Goal: Check status: Check status

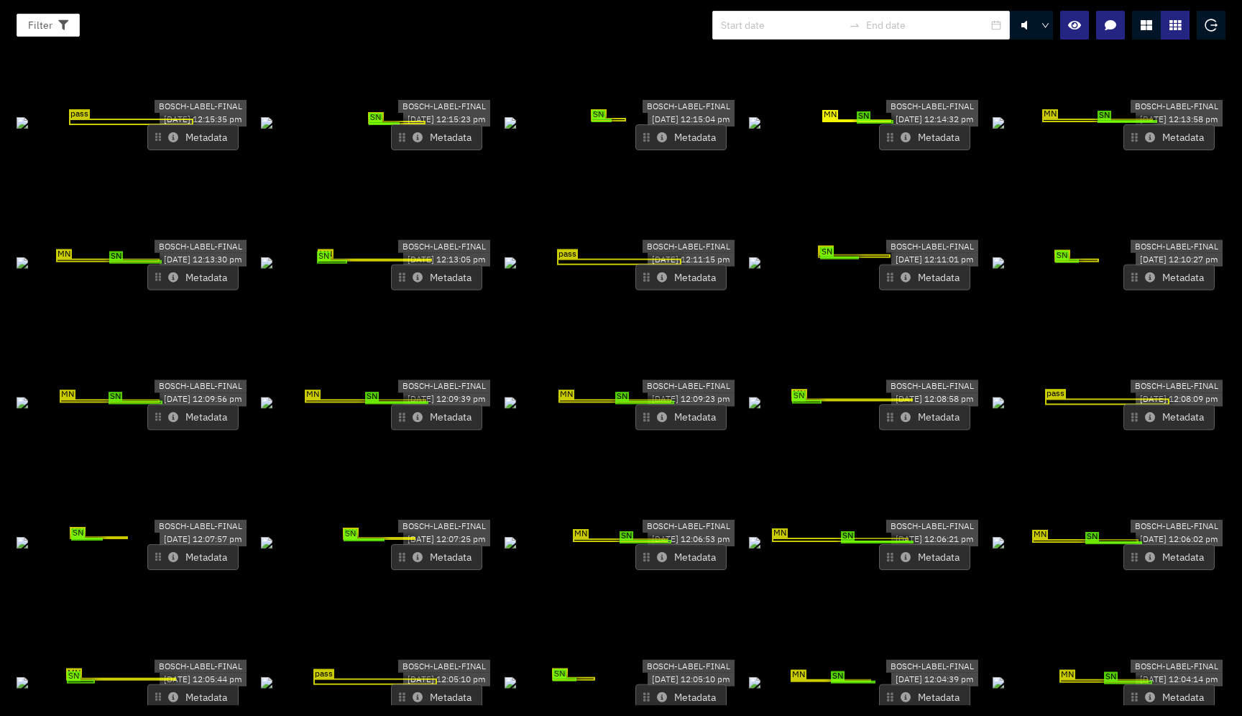
click at [1148, 21] on icon at bounding box center [1145, 24] width 11 height 11
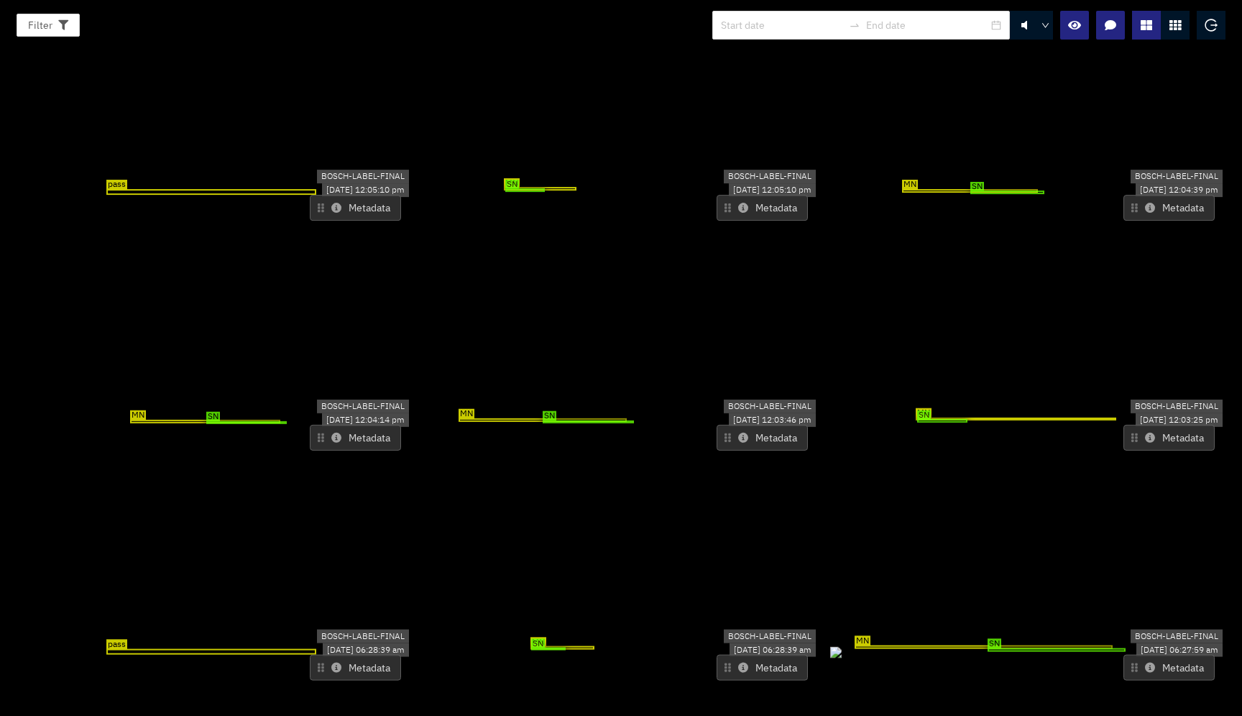
scroll to position [1572, 0]
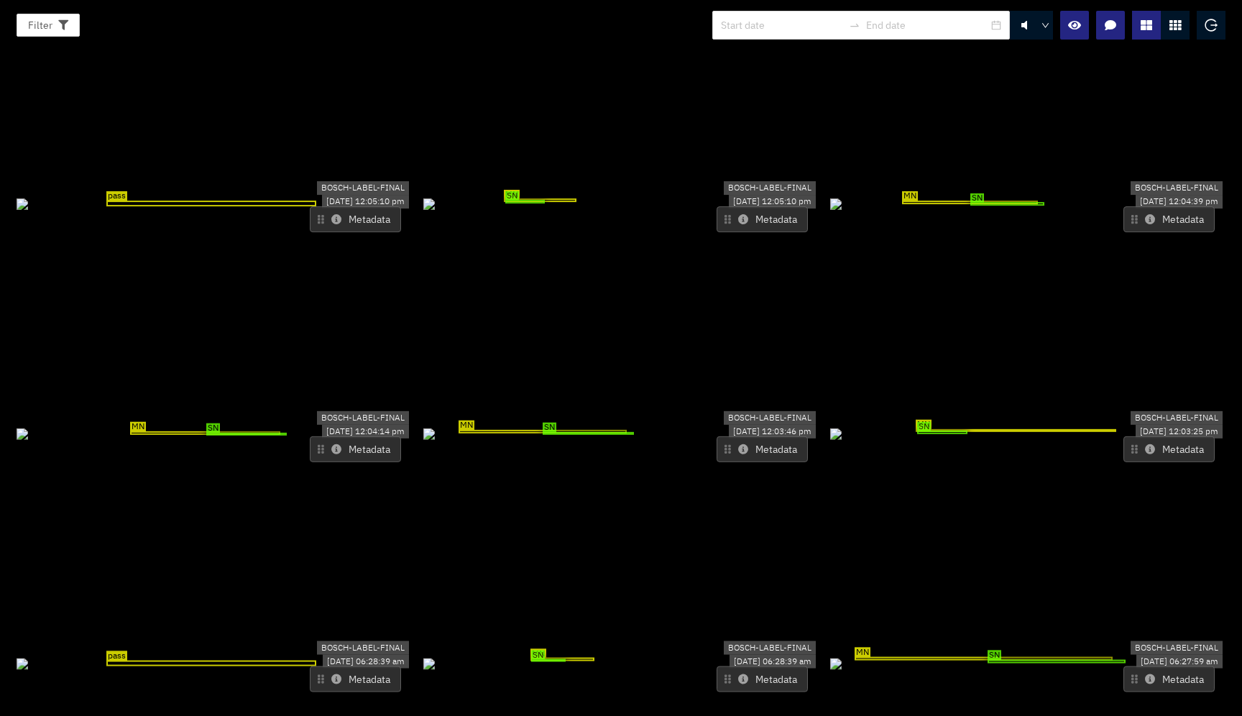
click at [1145, 444] on icon at bounding box center [1150, 449] width 10 height 10
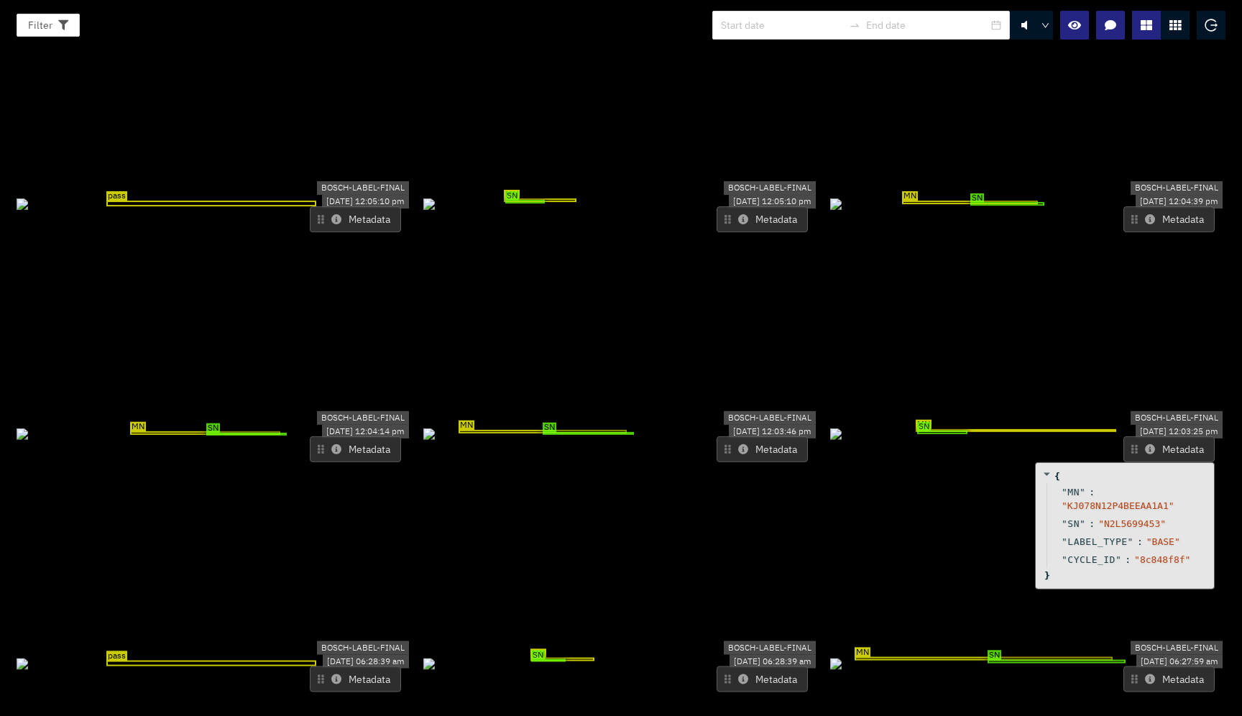
click at [1145, 444] on icon at bounding box center [1150, 449] width 10 height 10
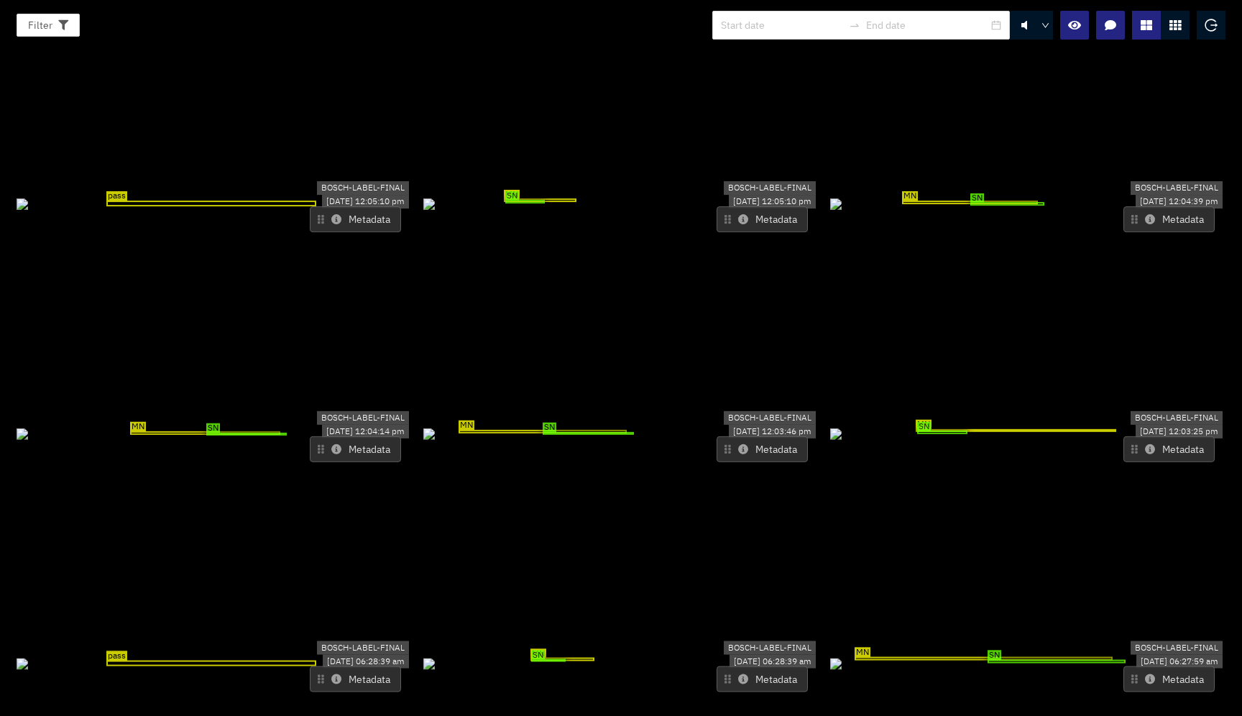
click at [1145, 444] on icon at bounding box center [1150, 449] width 10 height 10
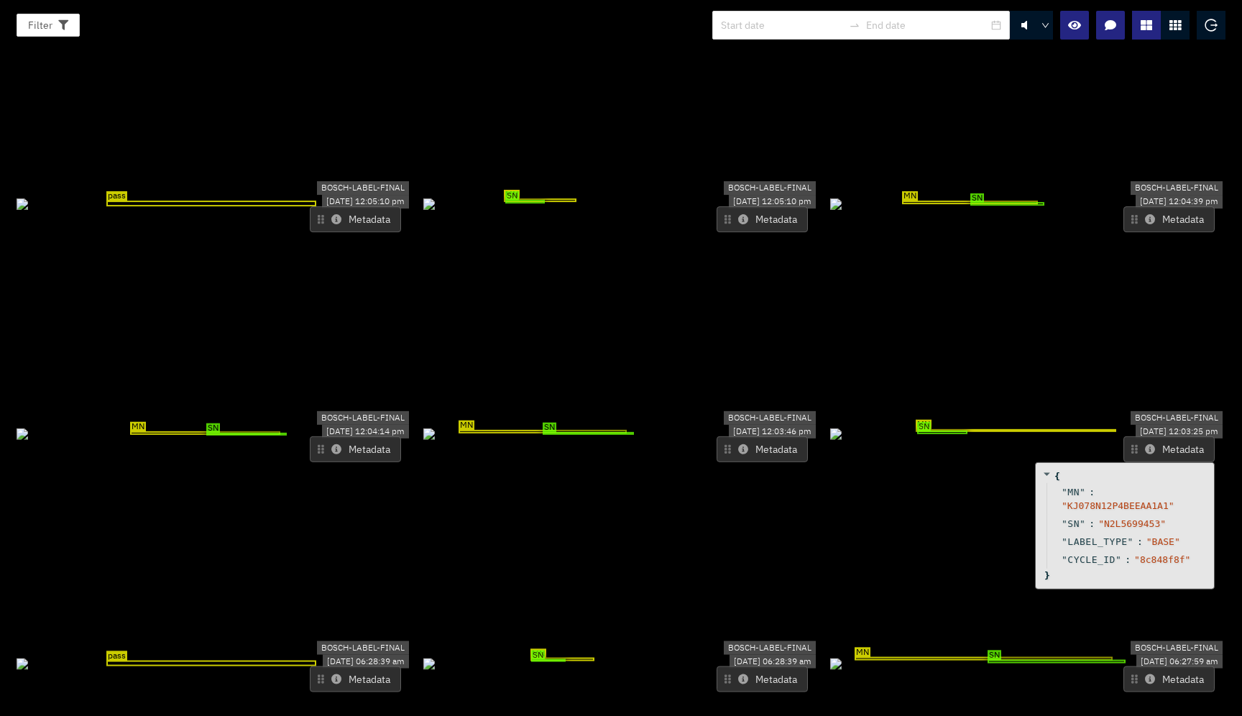
click at [1145, 444] on icon at bounding box center [1150, 449] width 10 height 10
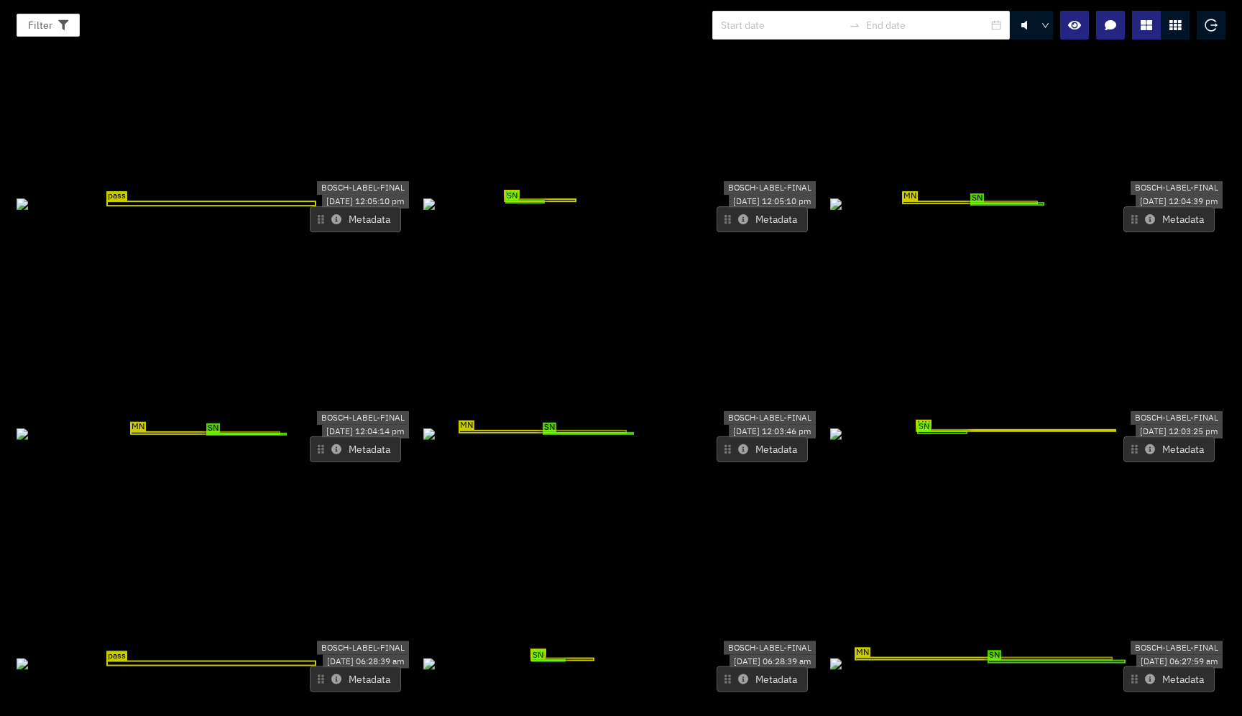
click at [738, 444] on icon at bounding box center [743, 449] width 10 height 10
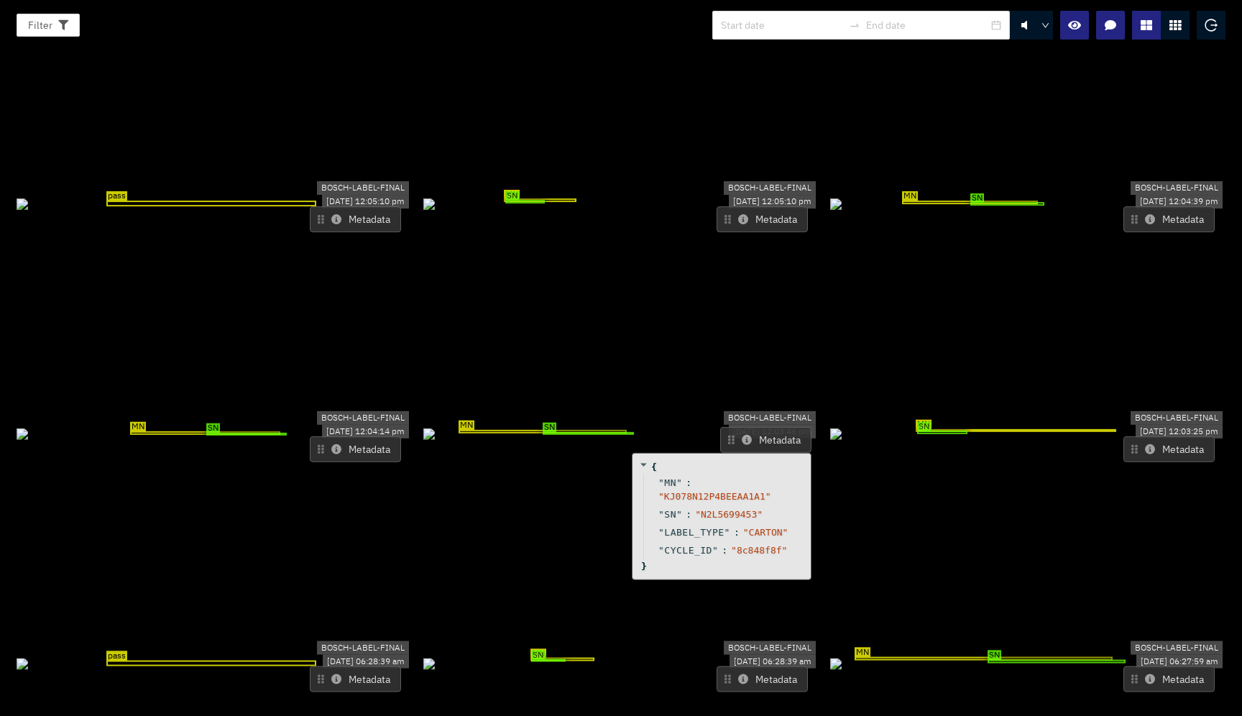
drag, startPoint x: 735, startPoint y: 345, endPoint x: 737, endPoint y: 333, distance: 12.4
click at [742, 435] on icon at bounding box center [747, 440] width 10 height 10
click at [331, 444] on icon at bounding box center [336, 449] width 10 height 10
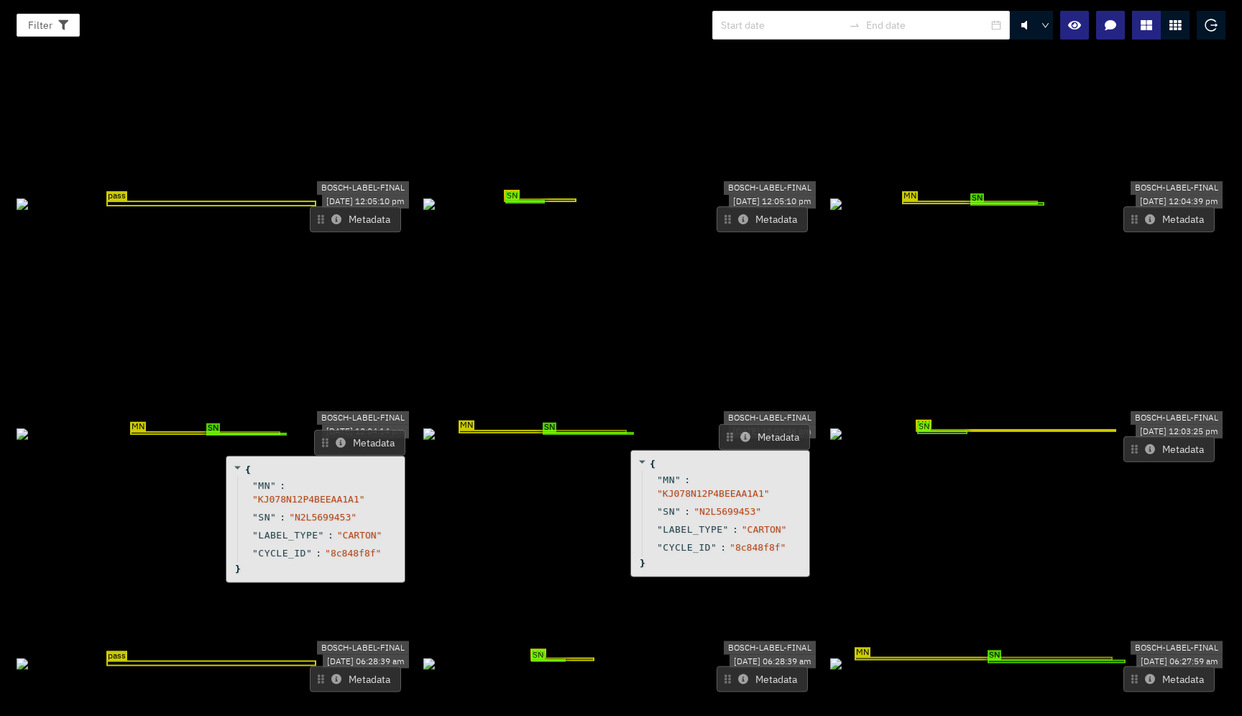
drag, startPoint x: 328, startPoint y: 349, endPoint x: 333, endPoint y: 343, distance: 8.1
click at [336, 438] on icon at bounding box center [341, 443] width 10 height 10
click at [1145, 214] on icon at bounding box center [1150, 219] width 10 height 10
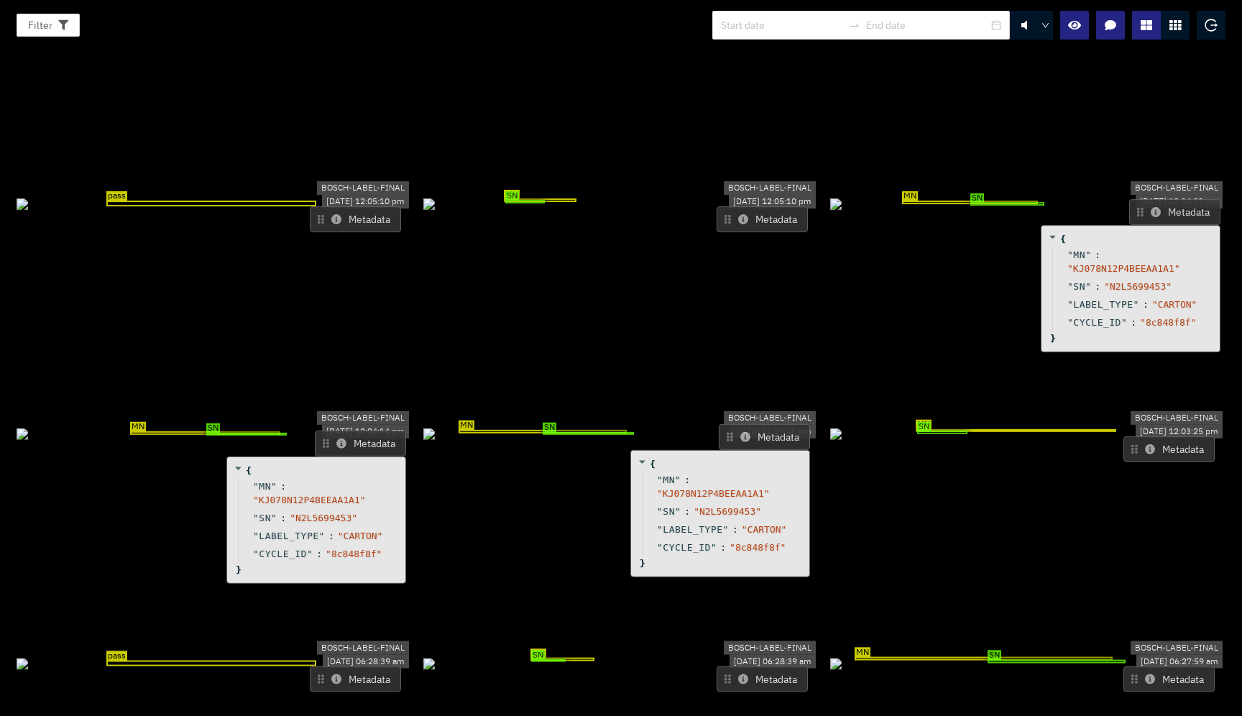
drag, startPoint x: 1135, startPoint y: 117, endPoint x: 1140, endPoint y: 110, distance: 8.4
click at [1150, 207] on icon at bounding box center [1155, 212] width 10 height 10
click at [731, 206] on button "Metadata" at bounding box center [761, 219] width 91 height 26
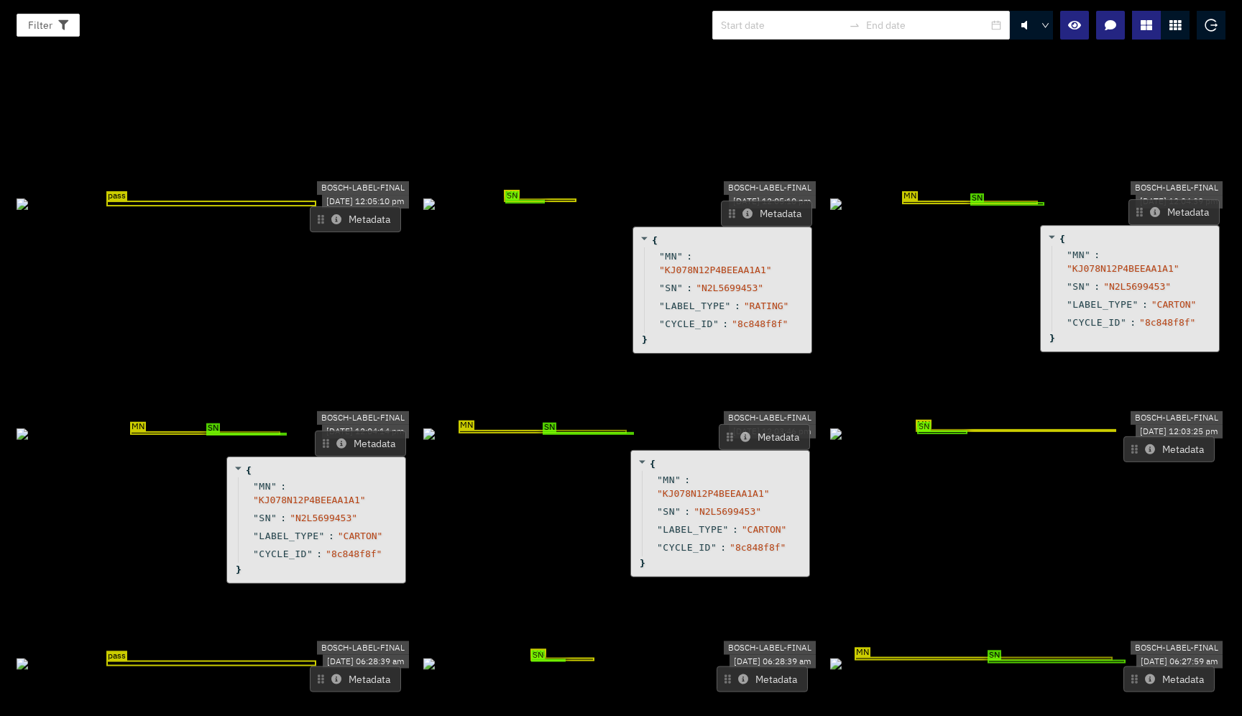
drag, startPoint x: 732, startPoint y: 121, endPoint x: 738, endPoint y: 112, distance: 11.4
click at [738, 200] on button "Metadata" at bounding box center [766, 213] width 91 height 26
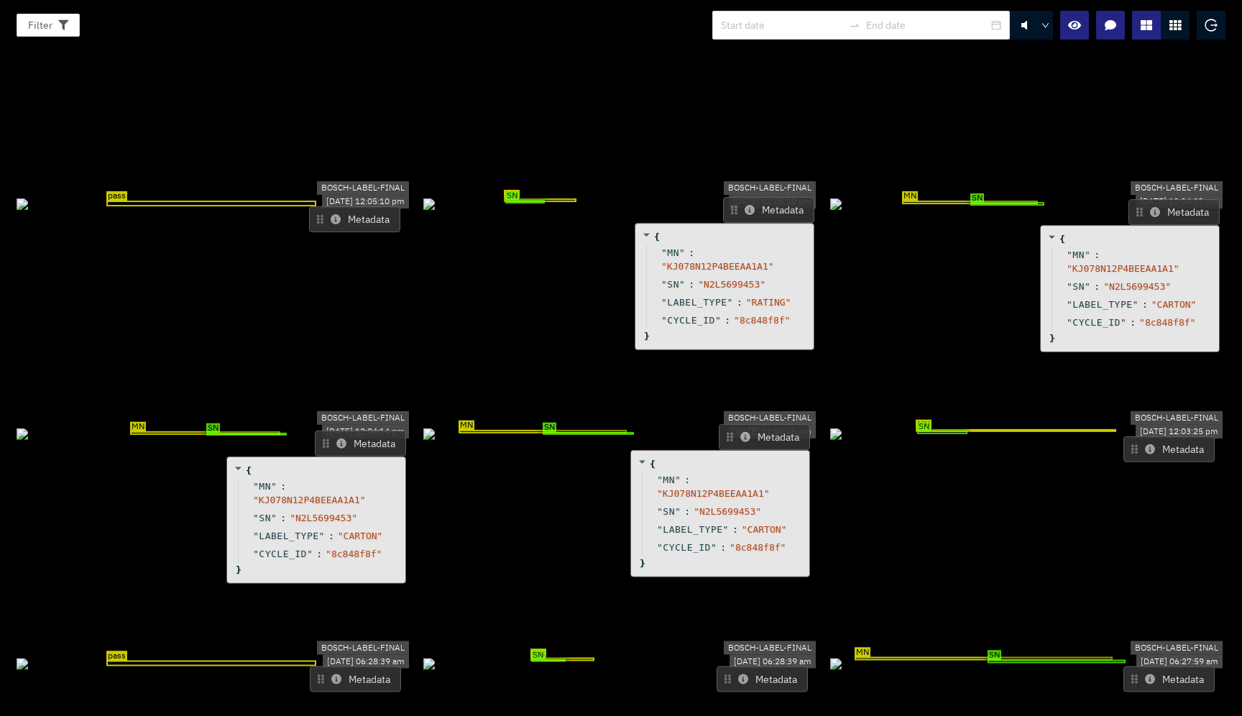
click at [331, 214] on icon at bounding box center [336, 219] width 10 height 10
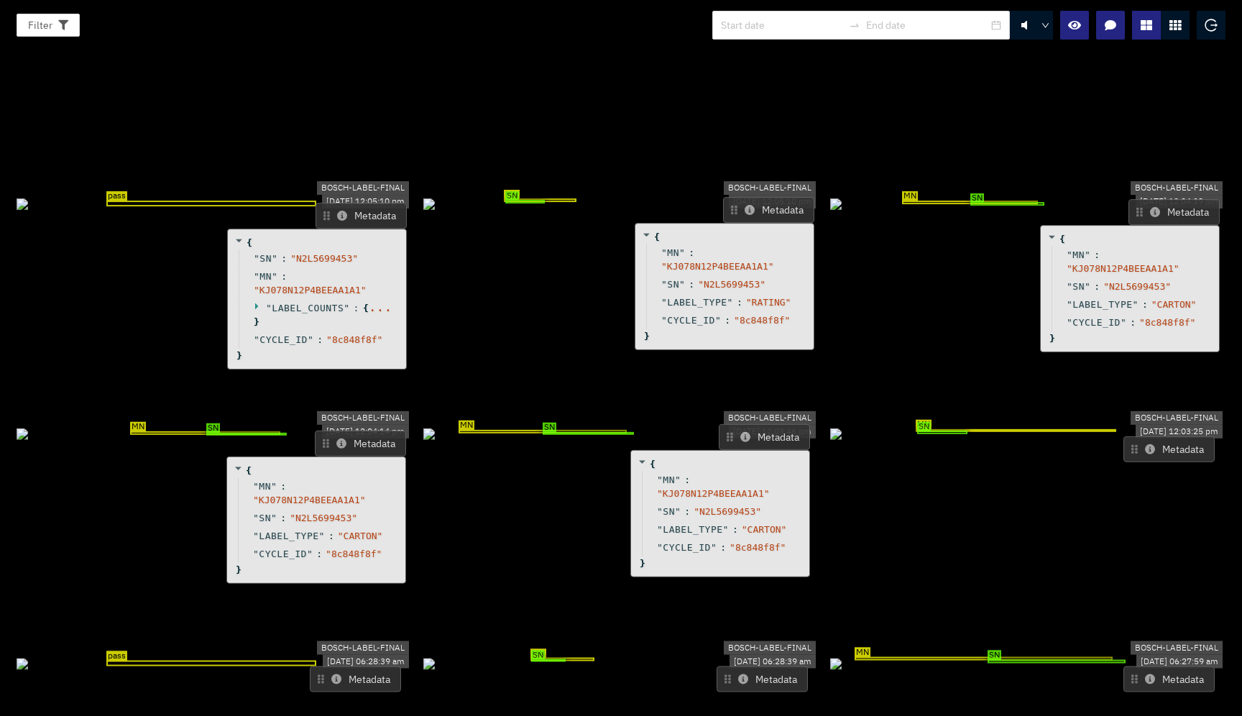
drag, startPoint x: 330, startPoint y: 120, endPoint x: 336, endPoint y: 116, distance: 7.4
click at [337, 211] on icon at bounding box center [342, 216] width 10 height 10
click at [254, 301] on icon at bounding box center [258, 305] width 9 height 9
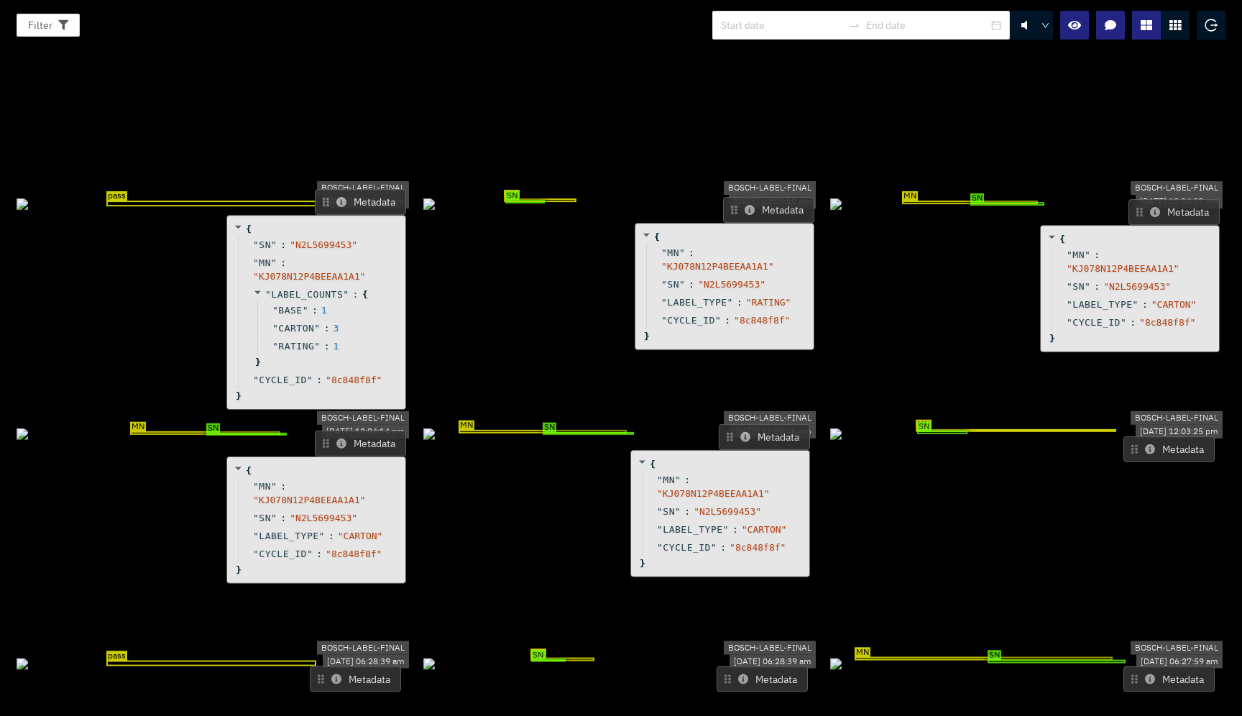
drag, startPoint x: 291, startPoint y: 202, endPoint x: 290, endPoint y: 188, distance: 13.7
click at [290, 289] on span "LABEL_COUNTS" at bounding box center [307, 294] width 72 height 11
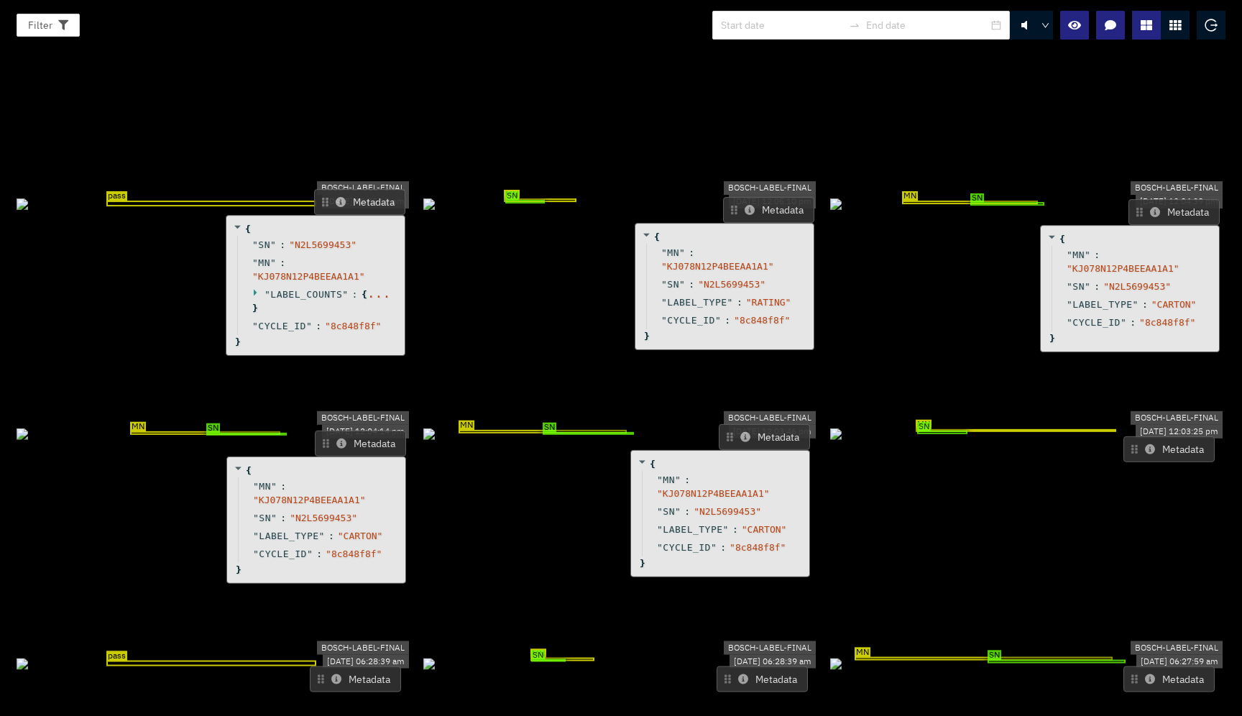
click at [256, 287] on icon at bounding box center [256, 291] width 9 height 9
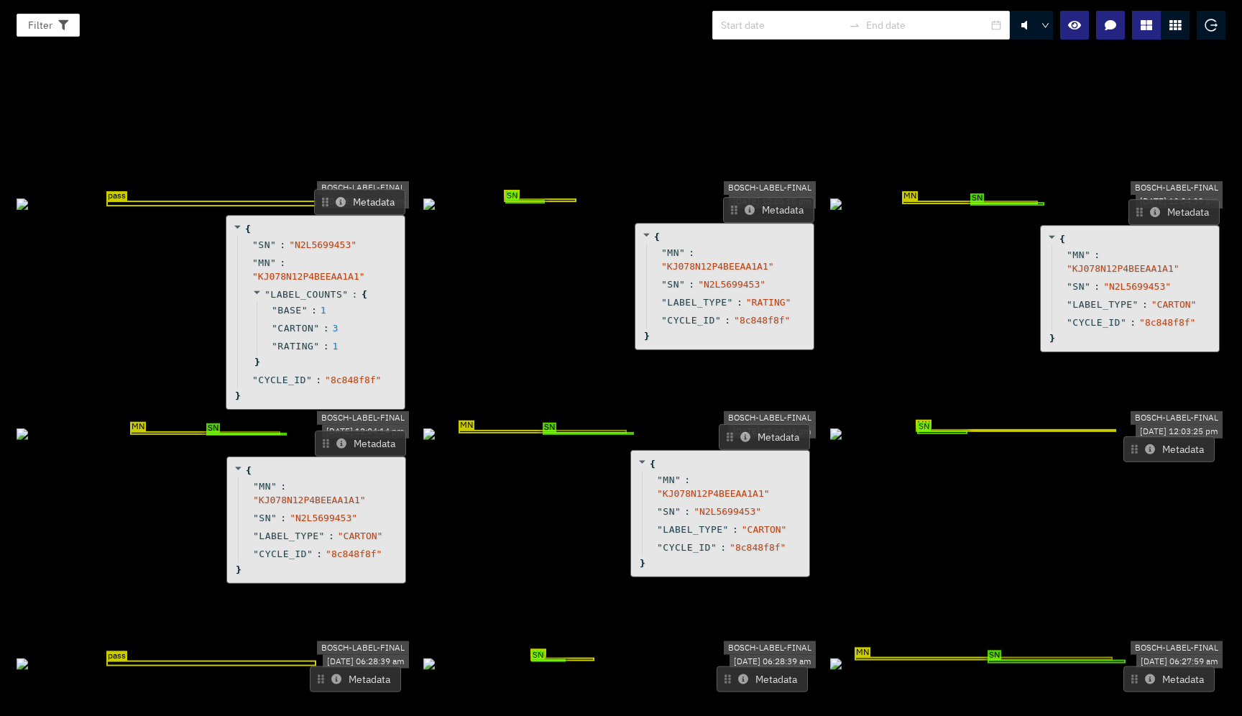
click at [257, 287] on icon at bounding box center [256, 291] width 9 height 9
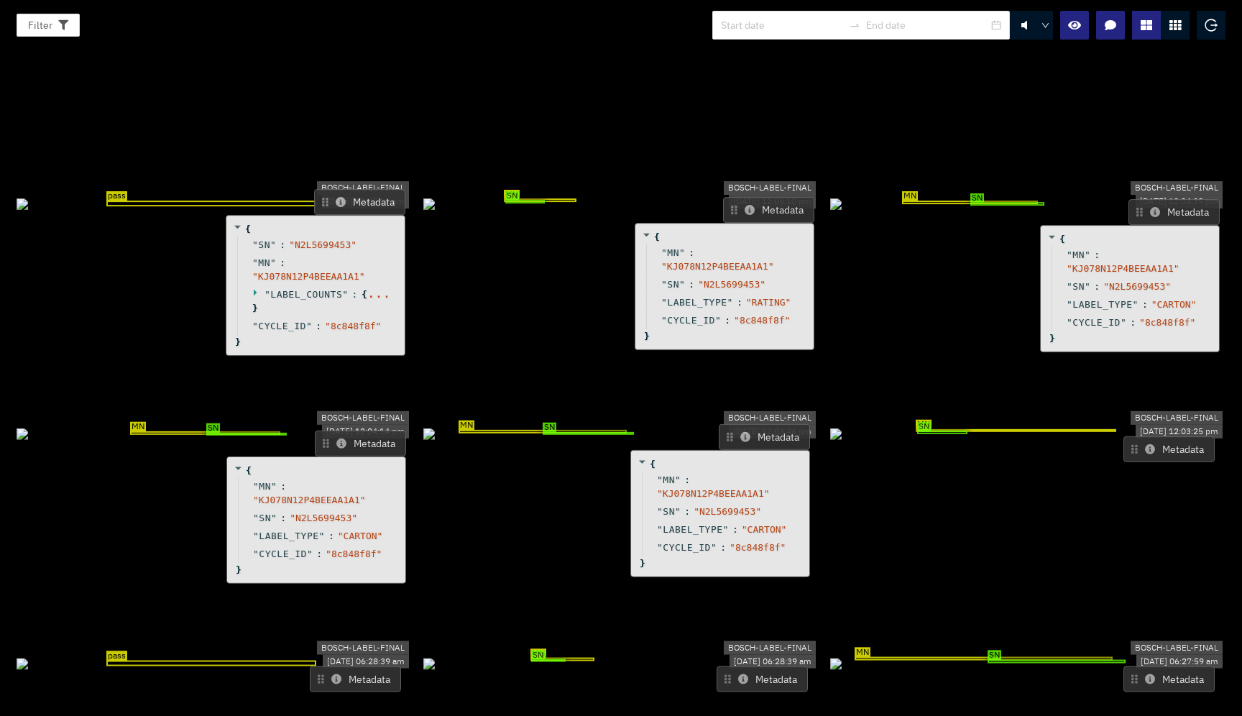
click at [257, 287] on icon at bounding box center [256, 291] width 9 height 9
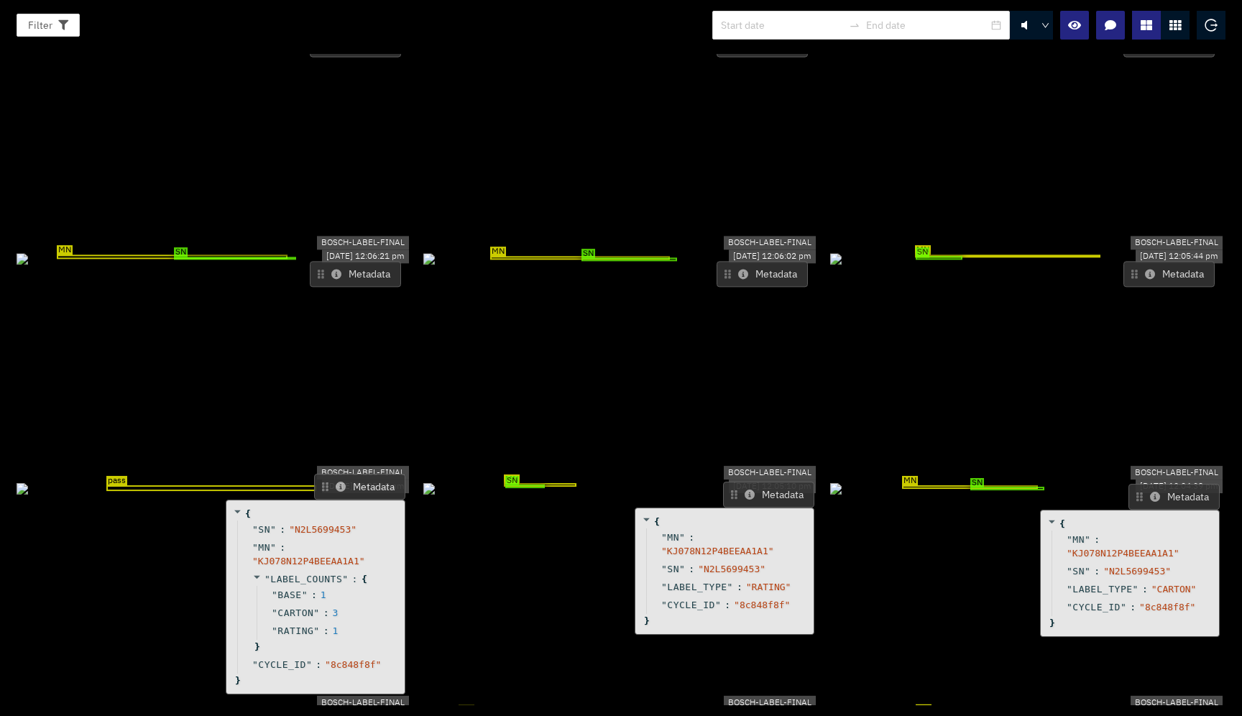
scroll to position [1286, 0]
click at [1161, 262] on button "Metadata" at bounding box center [1168, 275] width 91 height 26
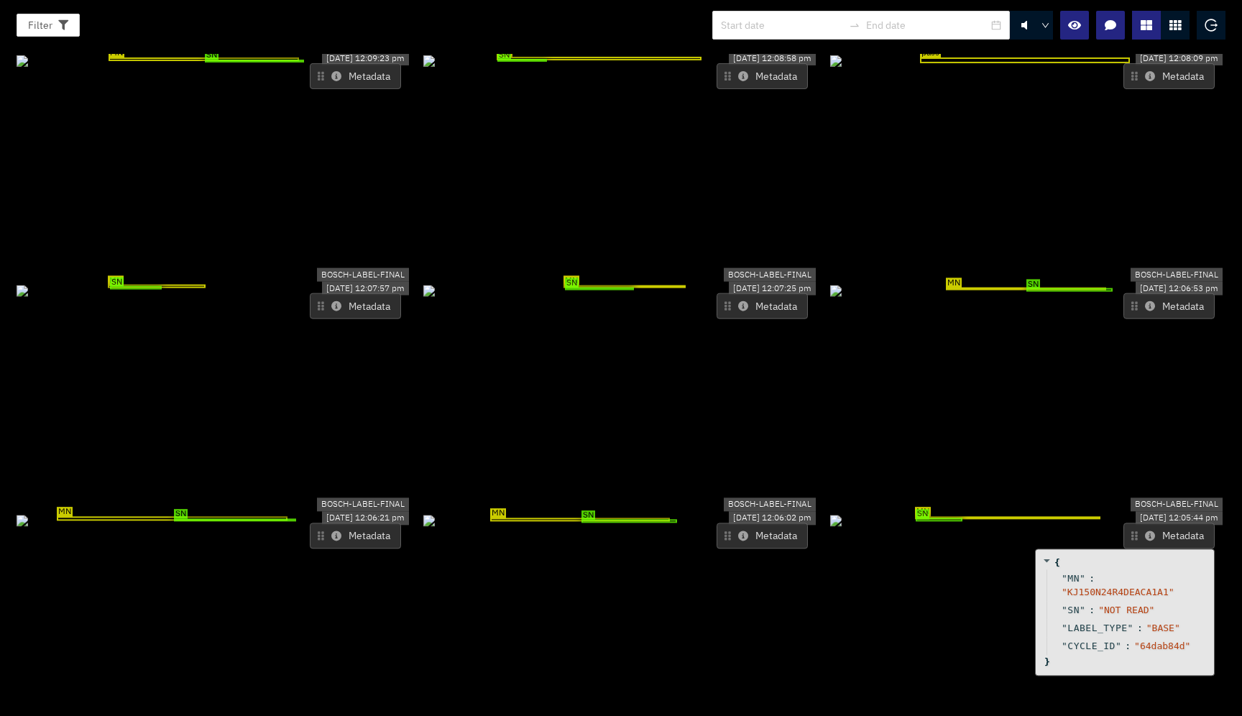
scroll to position [1138, 0]
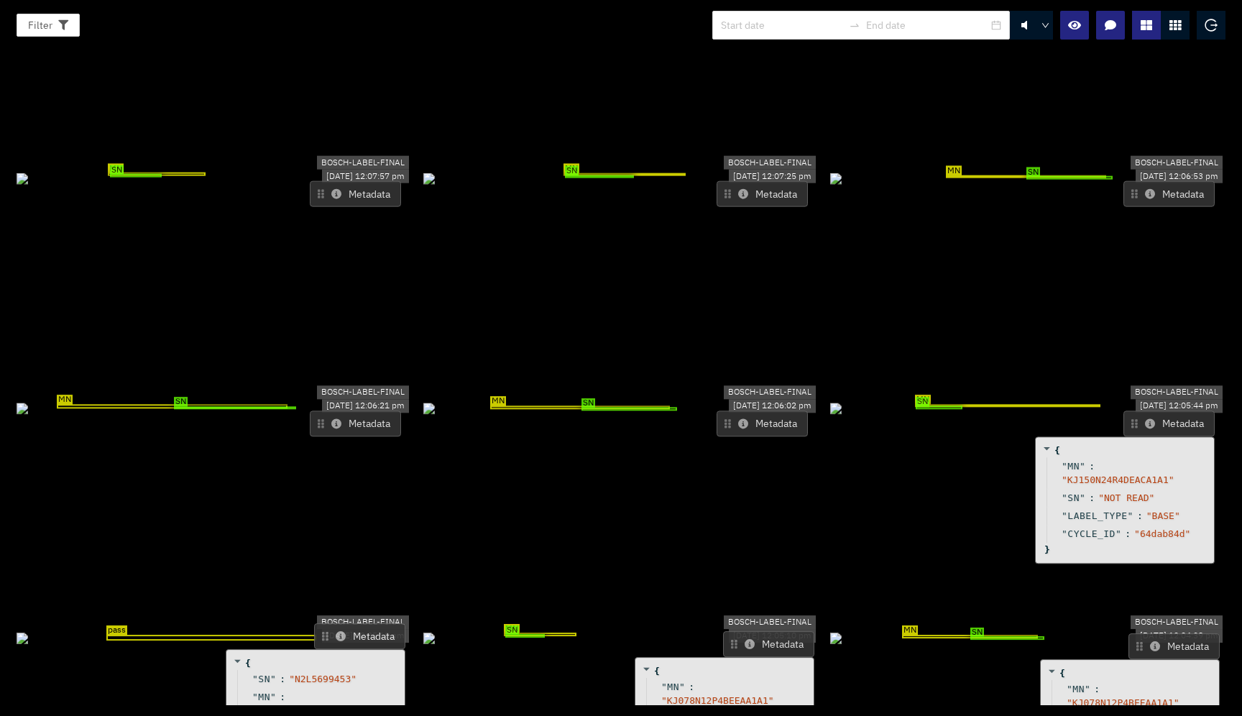
click at [959, 400] on div "MN SN" at bounding box center [1027, 408] width 395 height 16
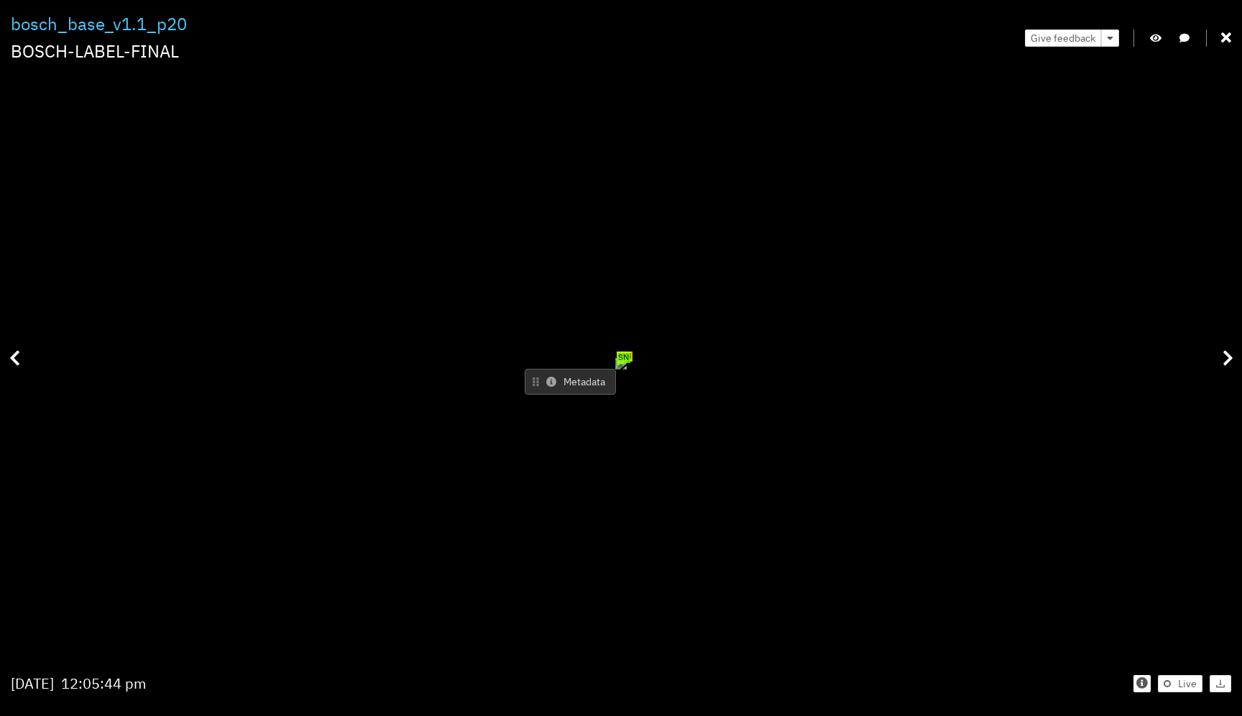
click at [556, 377] on icon at bounding box center [551, 382] width 10 height 10
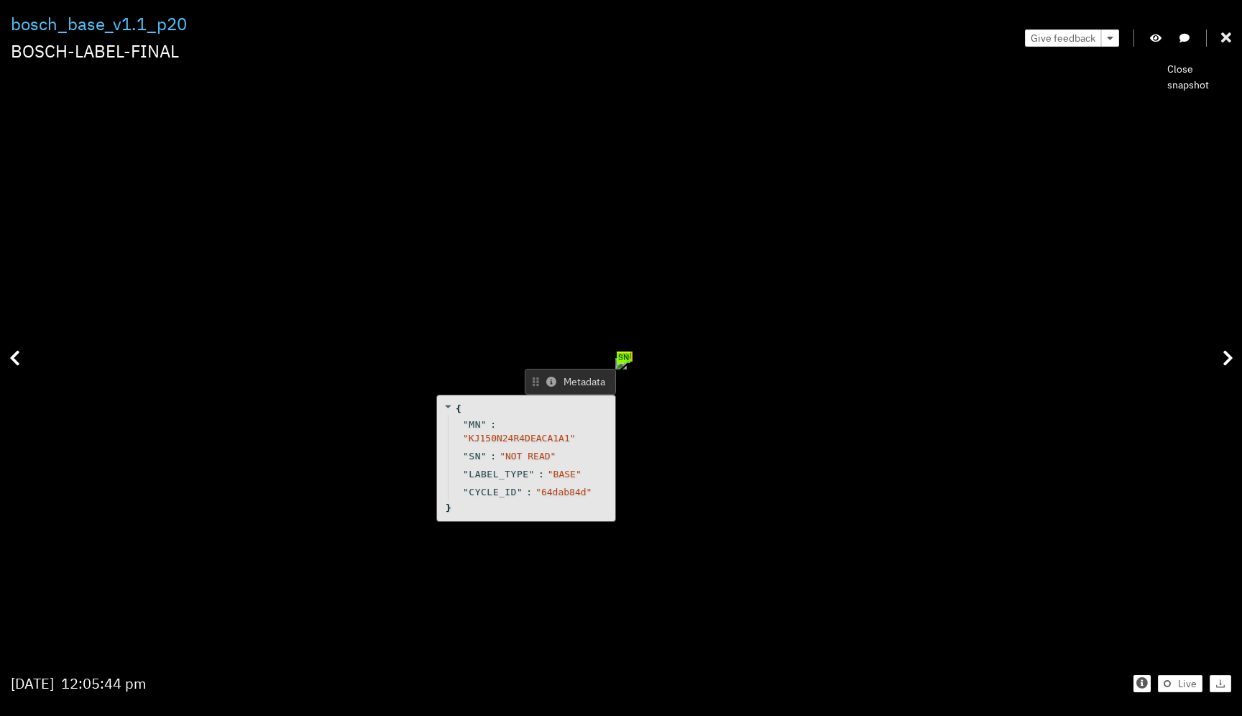
click at [1229, 40] on icon at bounding box center [1226, 38] width 10 height 14
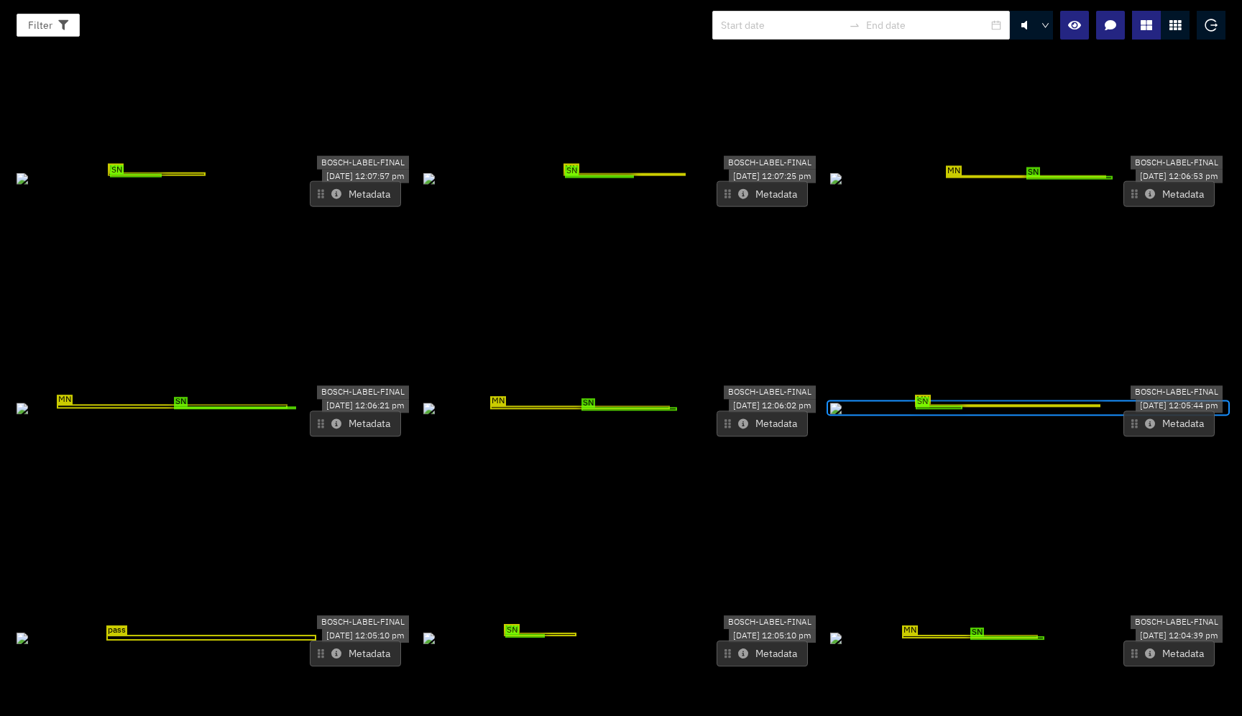
click at [738, 418] on icon at bounding box center [743, 423] width 10 height 10
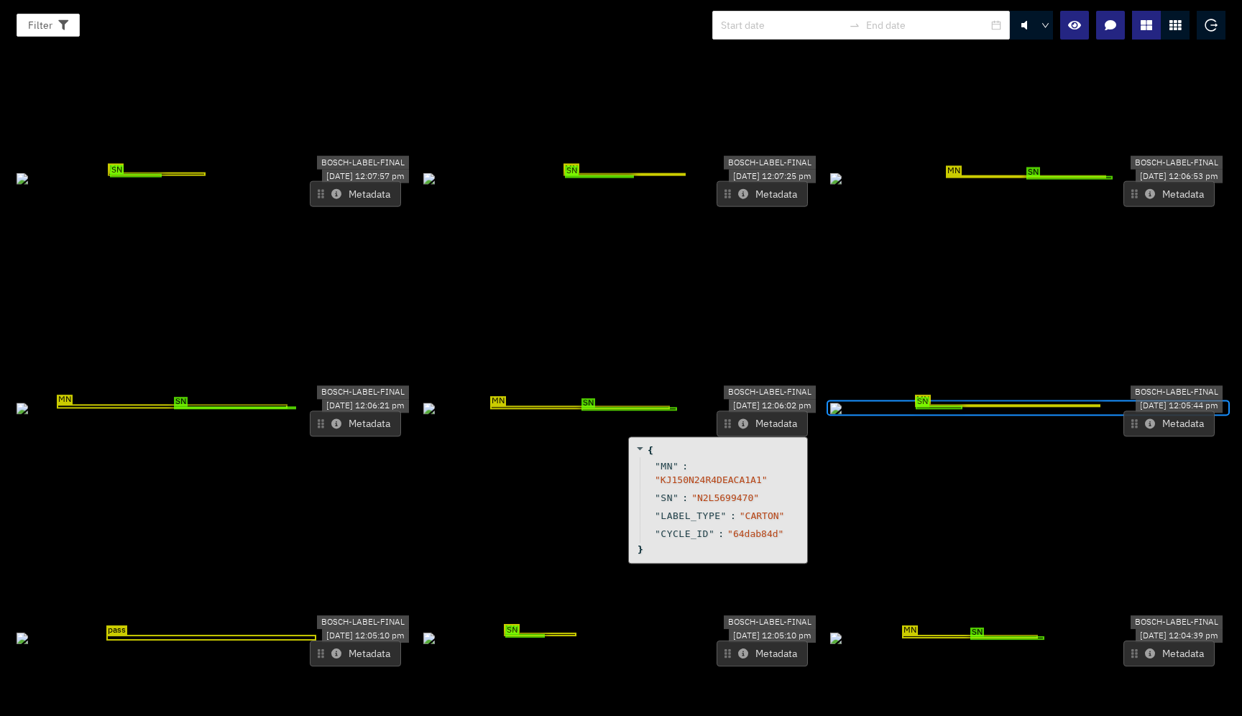
click at [738, 418] on icon at bounding box center [743, 423] width 10 height 10
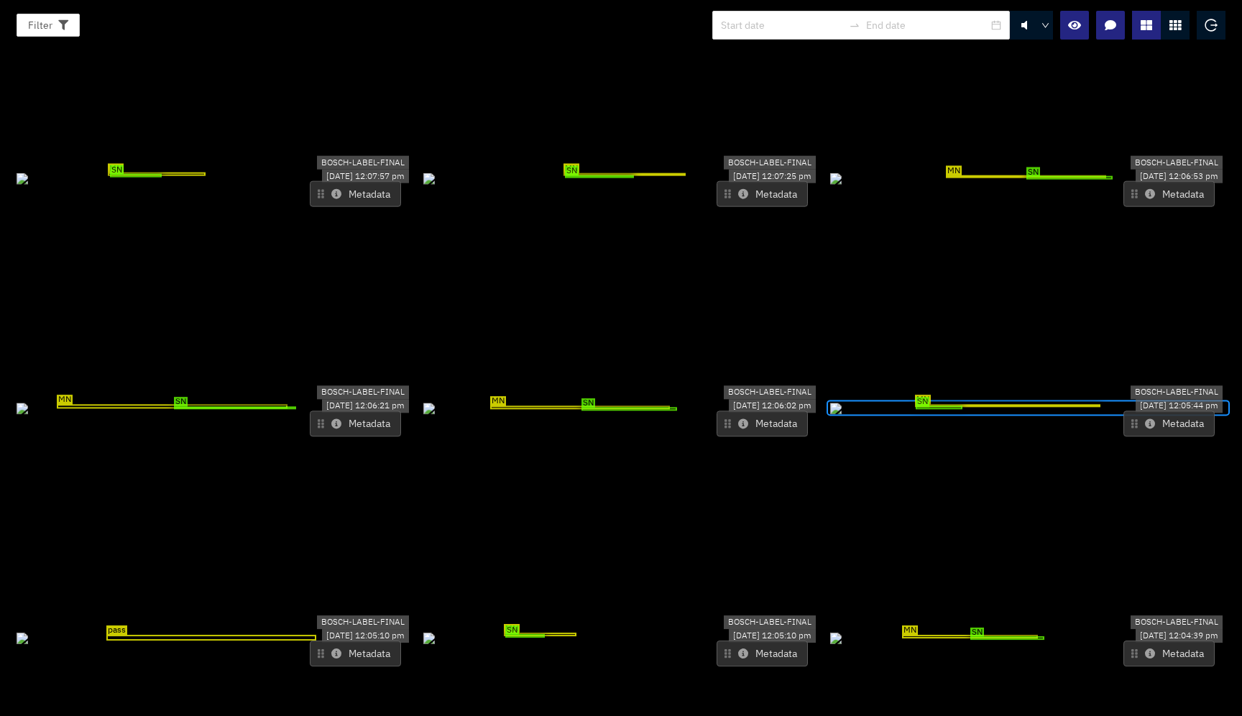
click at [1145, 418] on icon at bounding box center [1150, 423] width 10 height 10
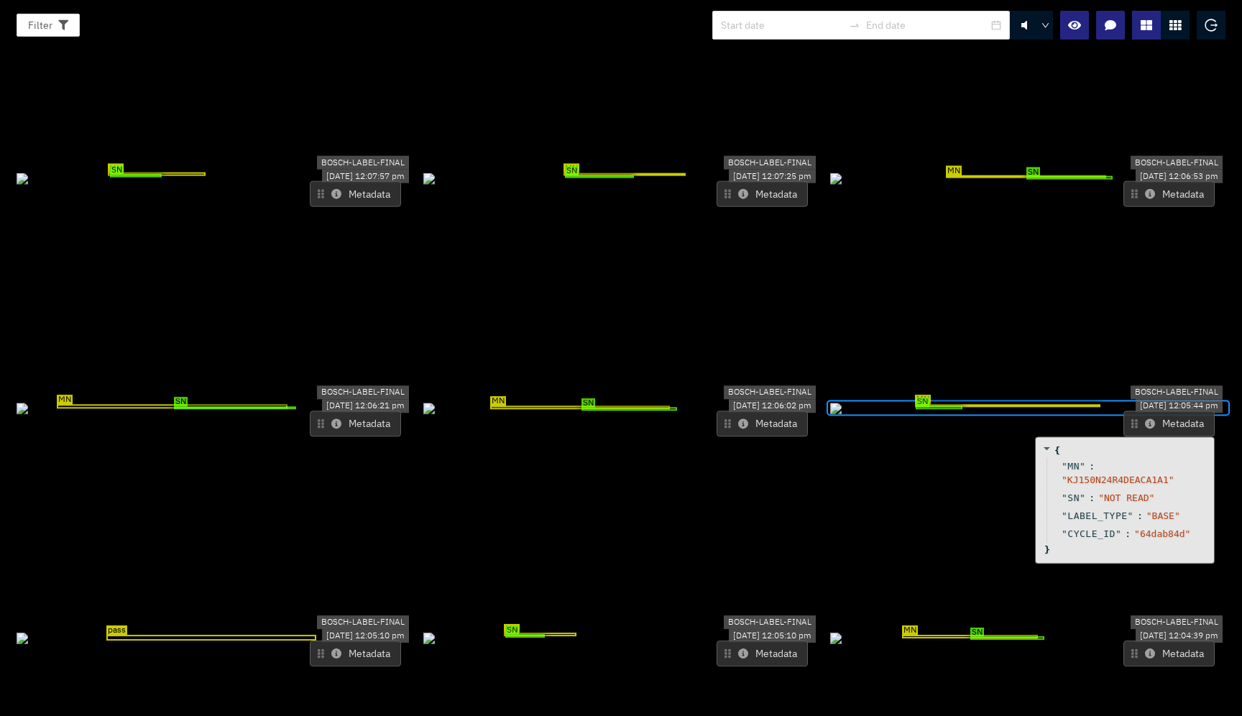
click at [328, 400] on div "MN SN" at bounding box center [214, 408] width 395 height 16
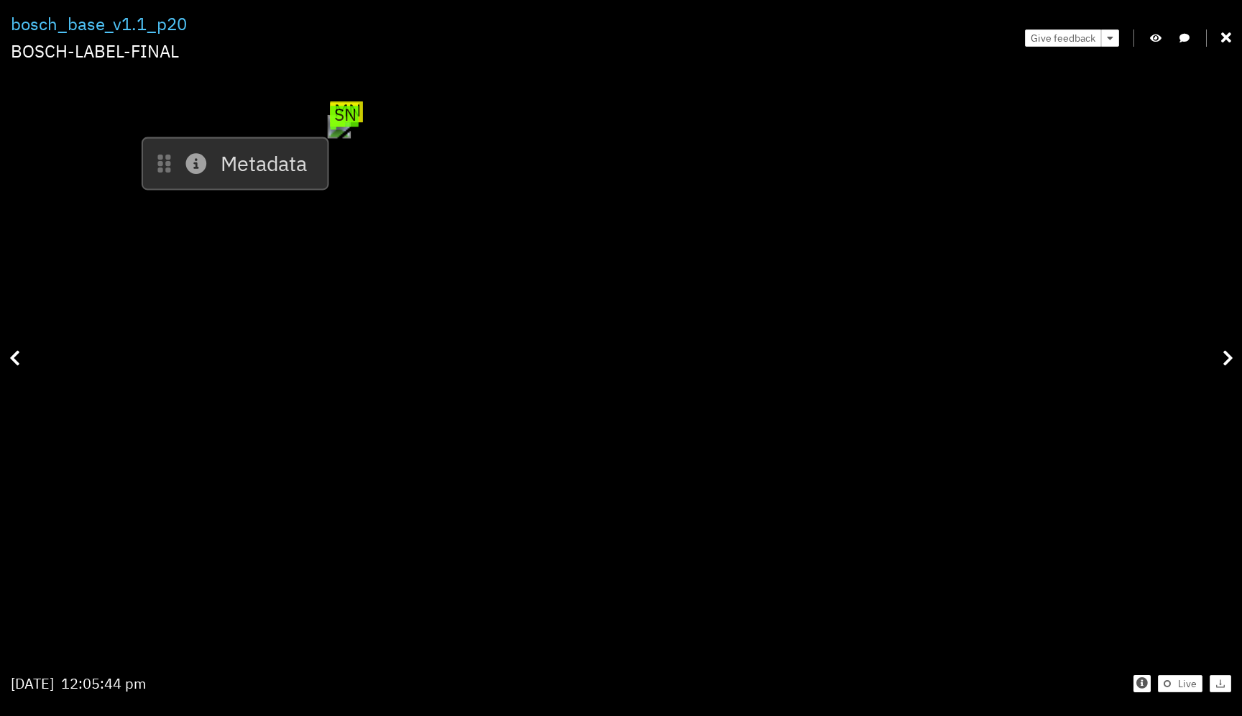
drag, startPoint x: 561, startPoint y: 361, endPoint x: 737, endPoint y: 406, distance: 181.6
click at [351, 139] on div "MN SN" at bounding box center [339, 127] width 24 height 24
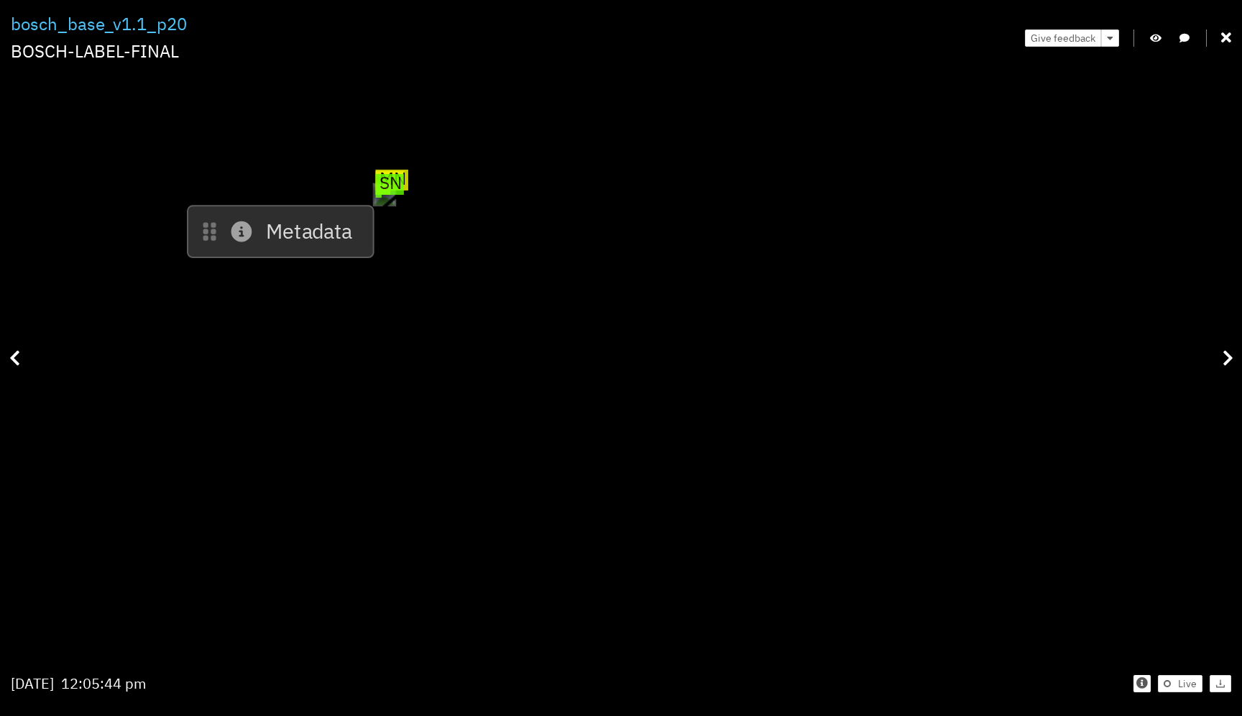
click at [382, 196] on div "SN" at bounding box center [380, 195] width 6 height 4
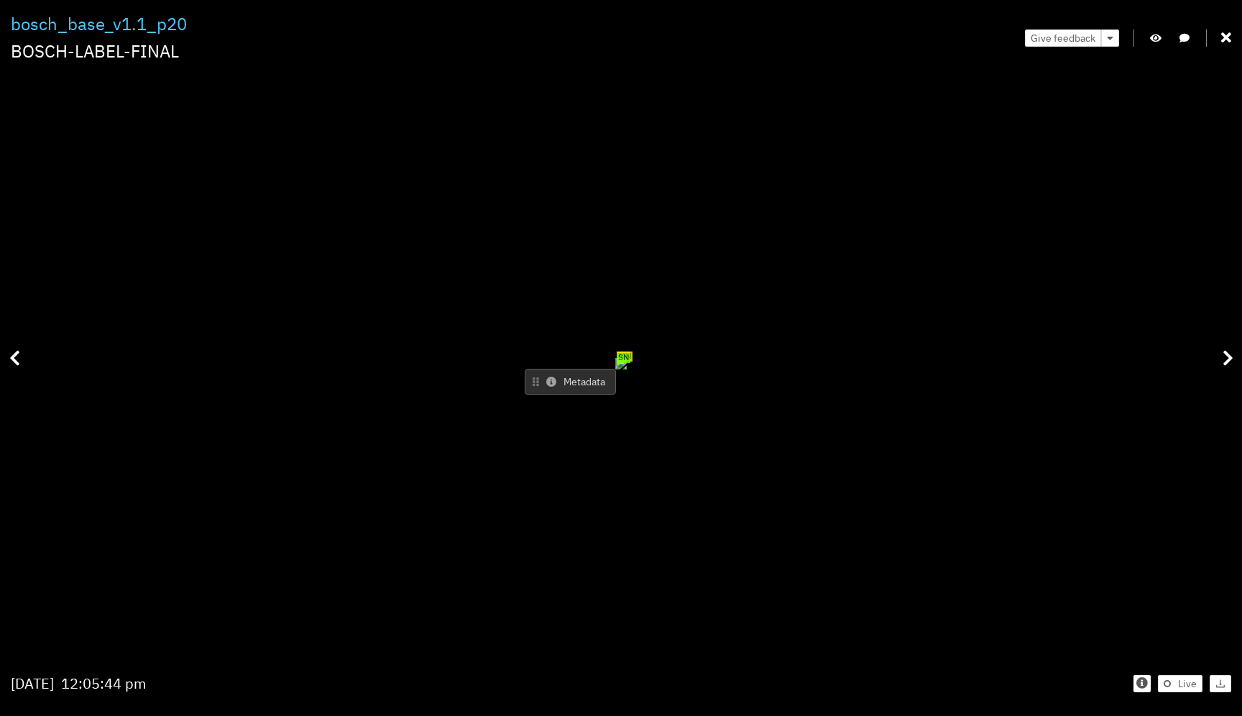
click at [556, 377] on icon at bounding box center [551, 382] width 10 height 10
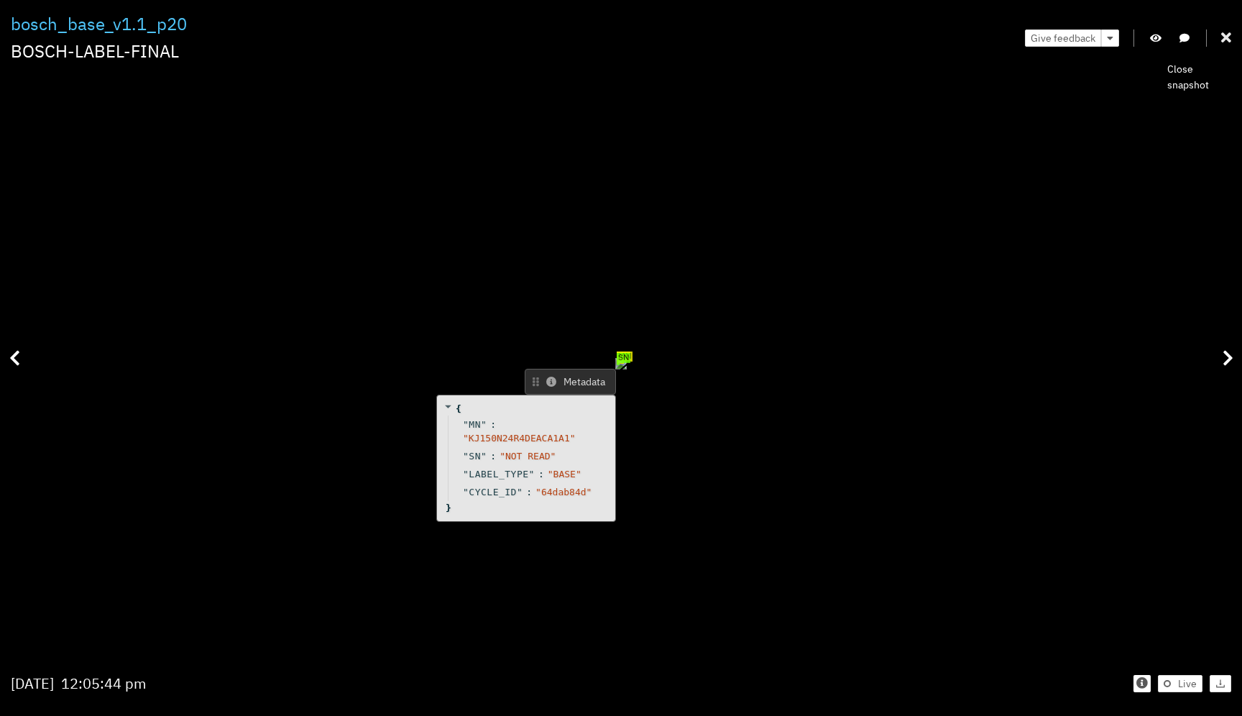
click at [1224, 34] on icon at bounding box center [1226, 38] width 10 height 14
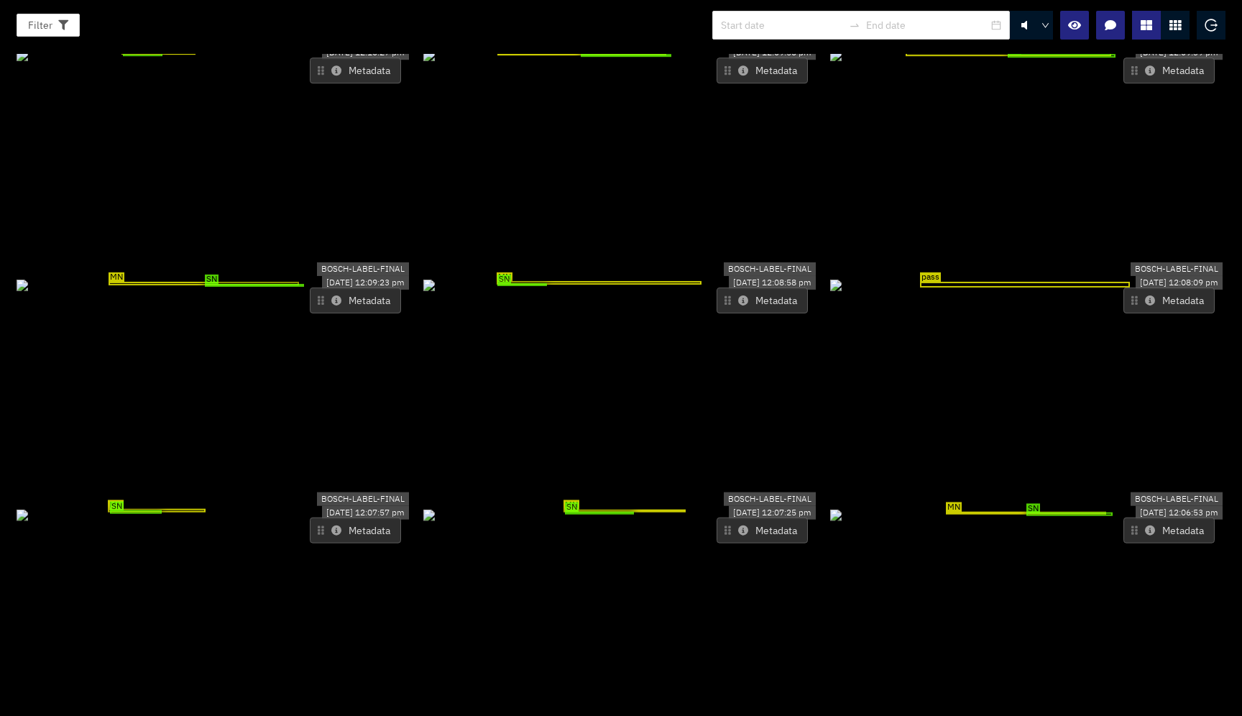
scroll to position [772, 0]
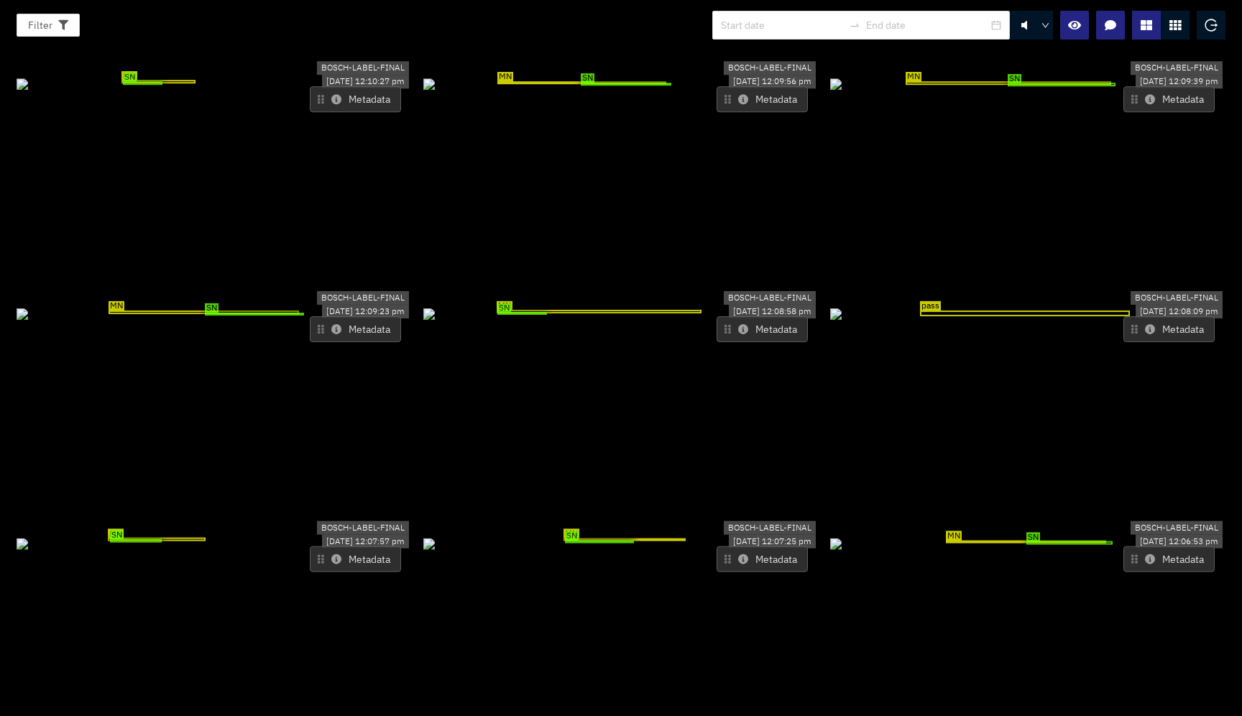
click at [1145, 324] on icon at bounding box center [1150, 329] width 10 height 10
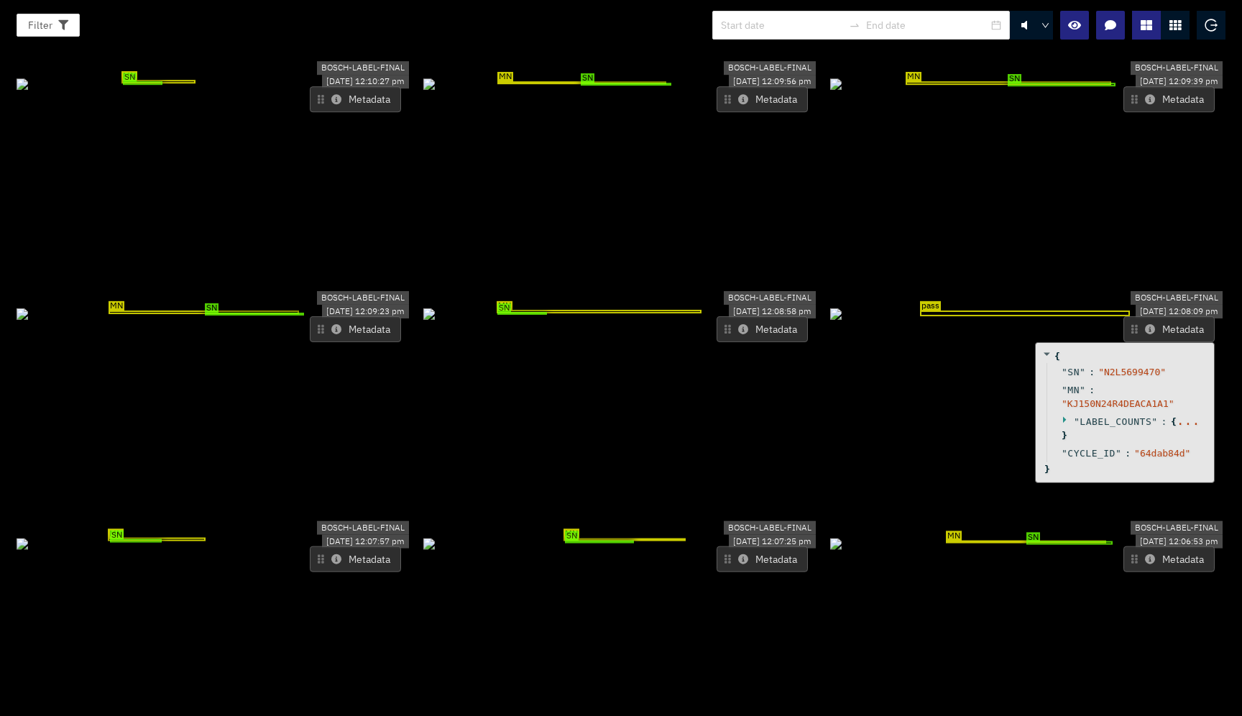
click at [1145, 324] on icon at bounding box center [1150, 329] width 10 height 10
click at [1061, 415] on icon at bounding box center [1065, 419] width 9 height 9
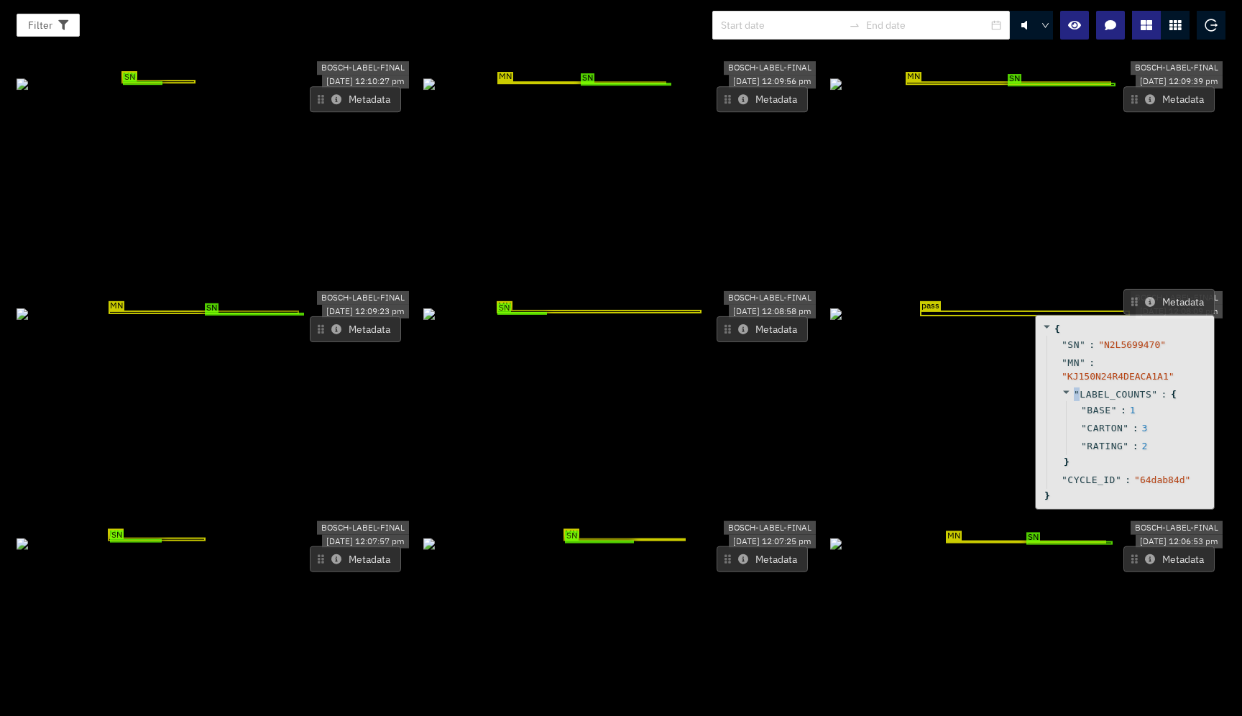
drag, startPoint x: 1057, startPoint y: 320, endPoint x: 1057, endPoint y: 287, distance: 33.1
click at [1063, 390] on icon at bounding box center [1066, 391] width 6 height 3
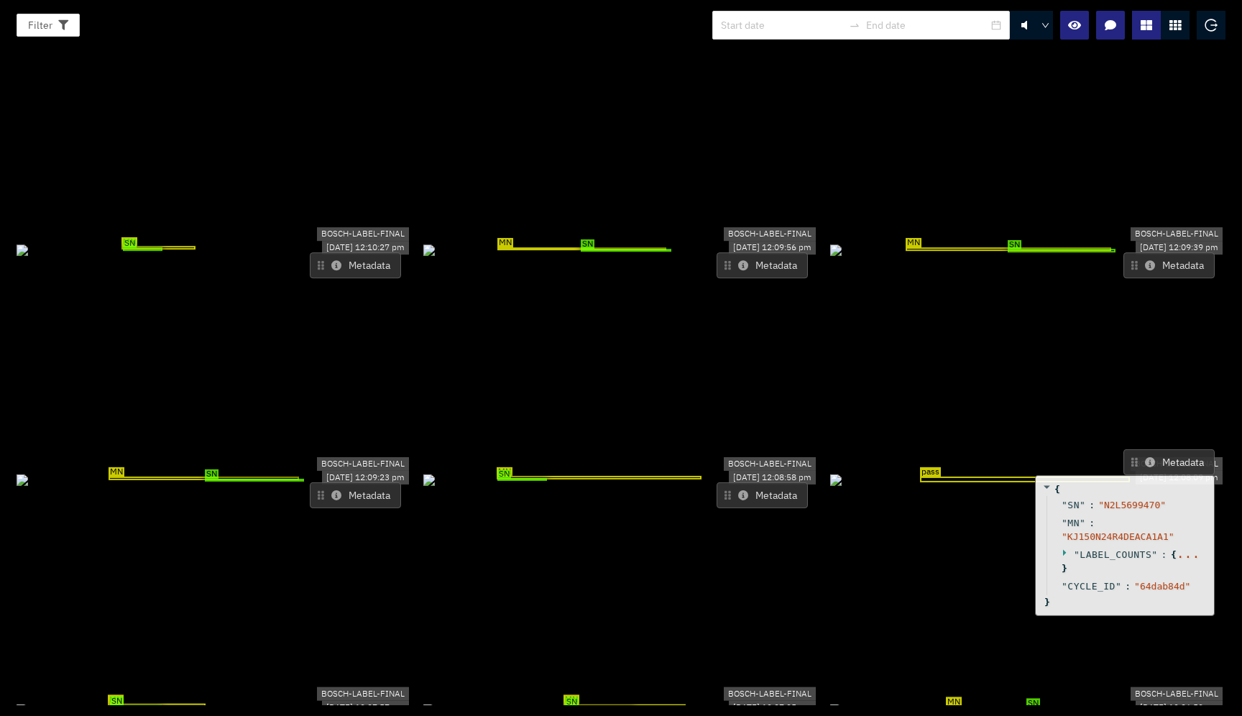
scroll to position [0, 0]
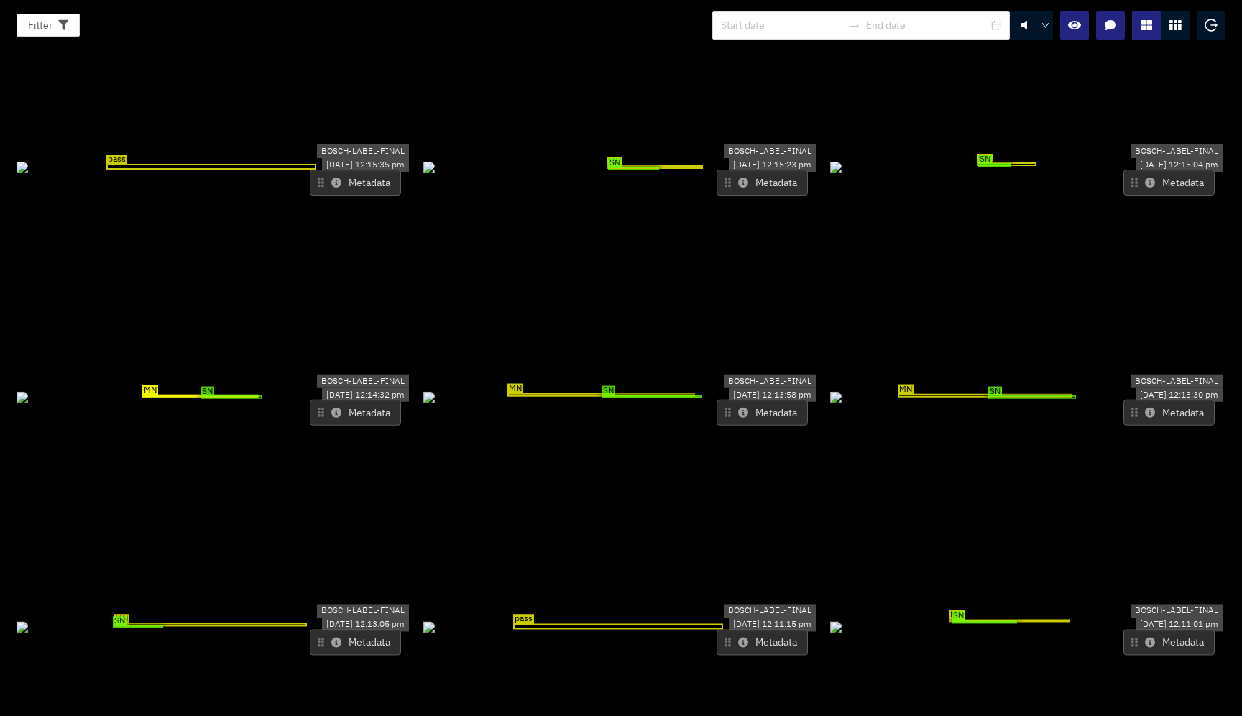
click at [333, 177] on icon at bounding box center [336, 182] width 10 height 10
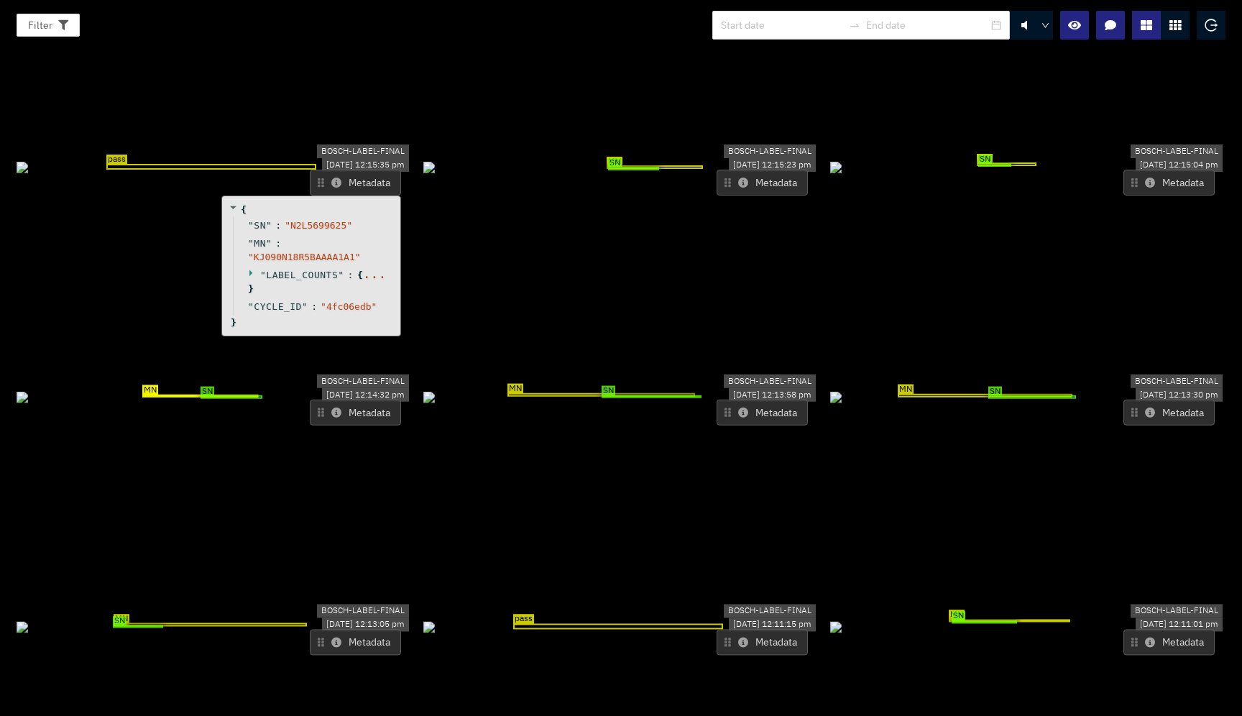
click at [333, 177] on icon at bounding box center [336, 182] width 10 height 10
